Goal: Entertainment & Leisure: Consume media (video, audio)

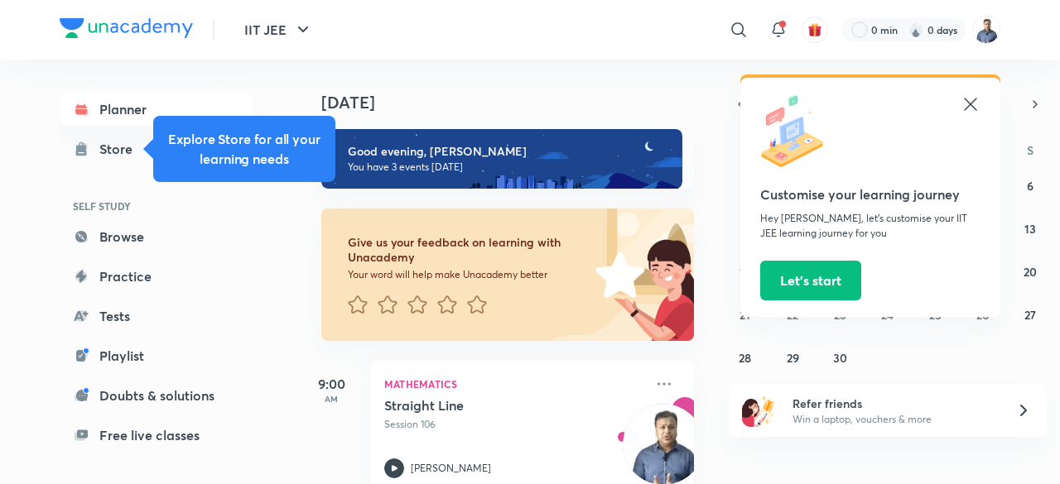
click at [972, 104] on icon at bounding box center [971, 104] width 20 height 20
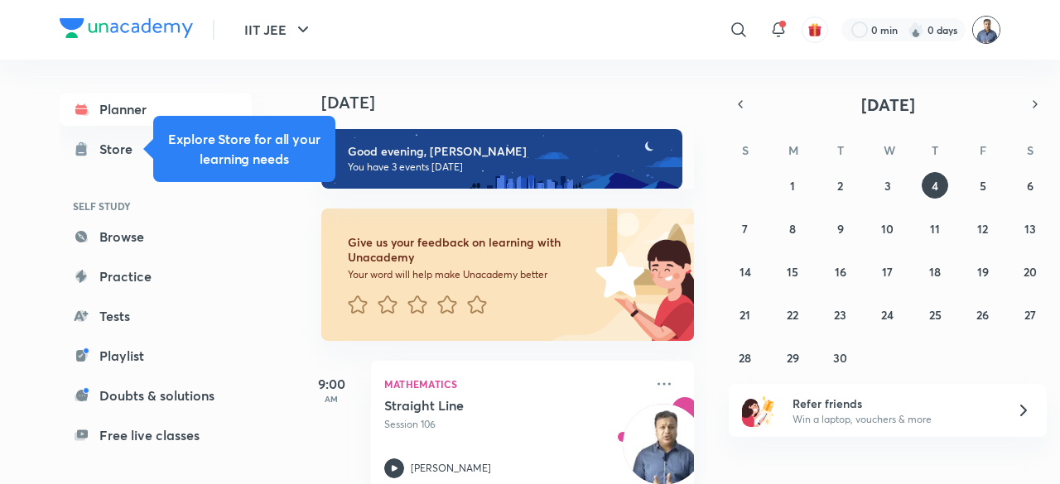
click at [985, 34] on img at bounding box center [986, 30] width 28 height 28
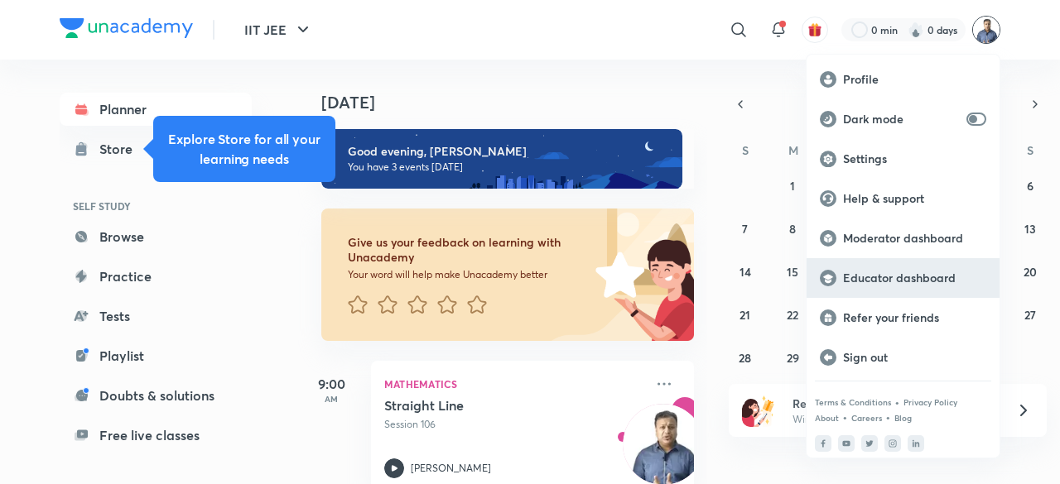
click at [894, 284] on p "Educator dashboard" at bounding box center [914, 278] width 143 height 15
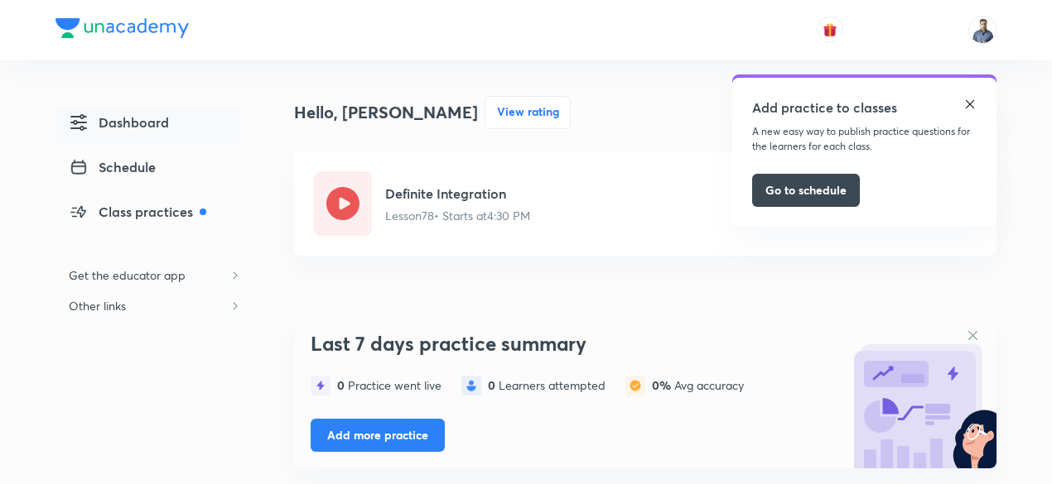
click at [975, 103] on img at bounding box center [969, 104] width 13 height 13
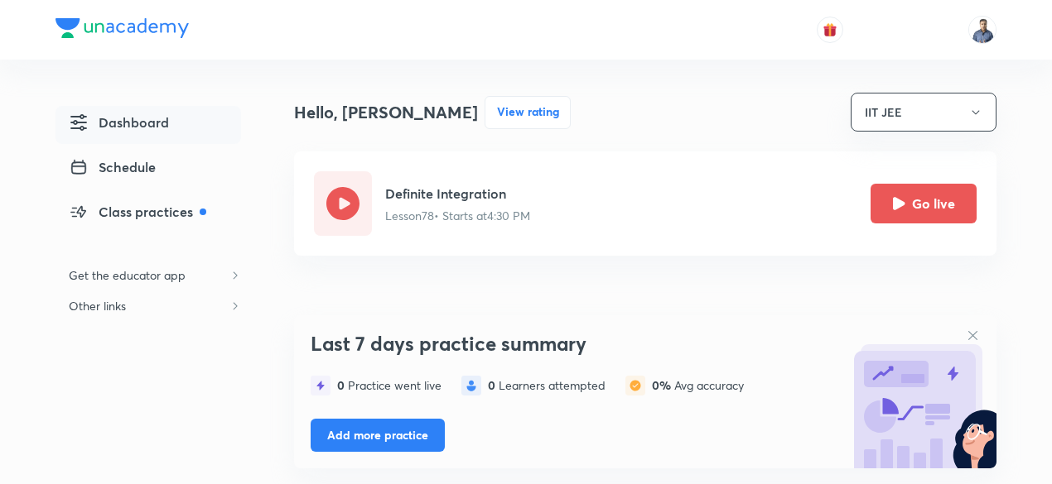
click at [935, 202] on button "Go live" at bounding box center [923, 204] width 106 height 40
